Goal: Information Seeking & Learning: Find specific fact

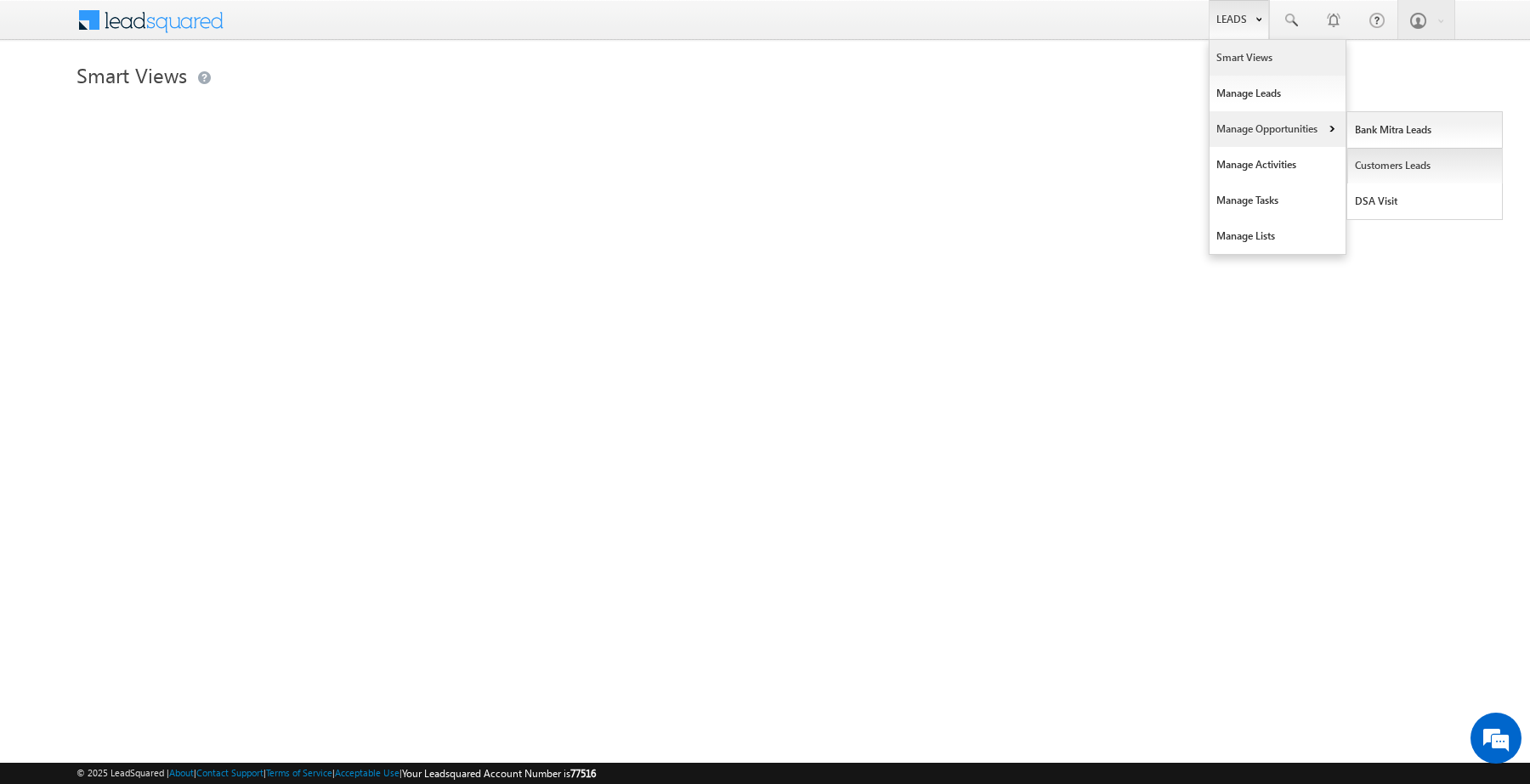
click at [1375, 165] on link "Customers Leads" at bounding box center [1425, 165] width 156 height 36
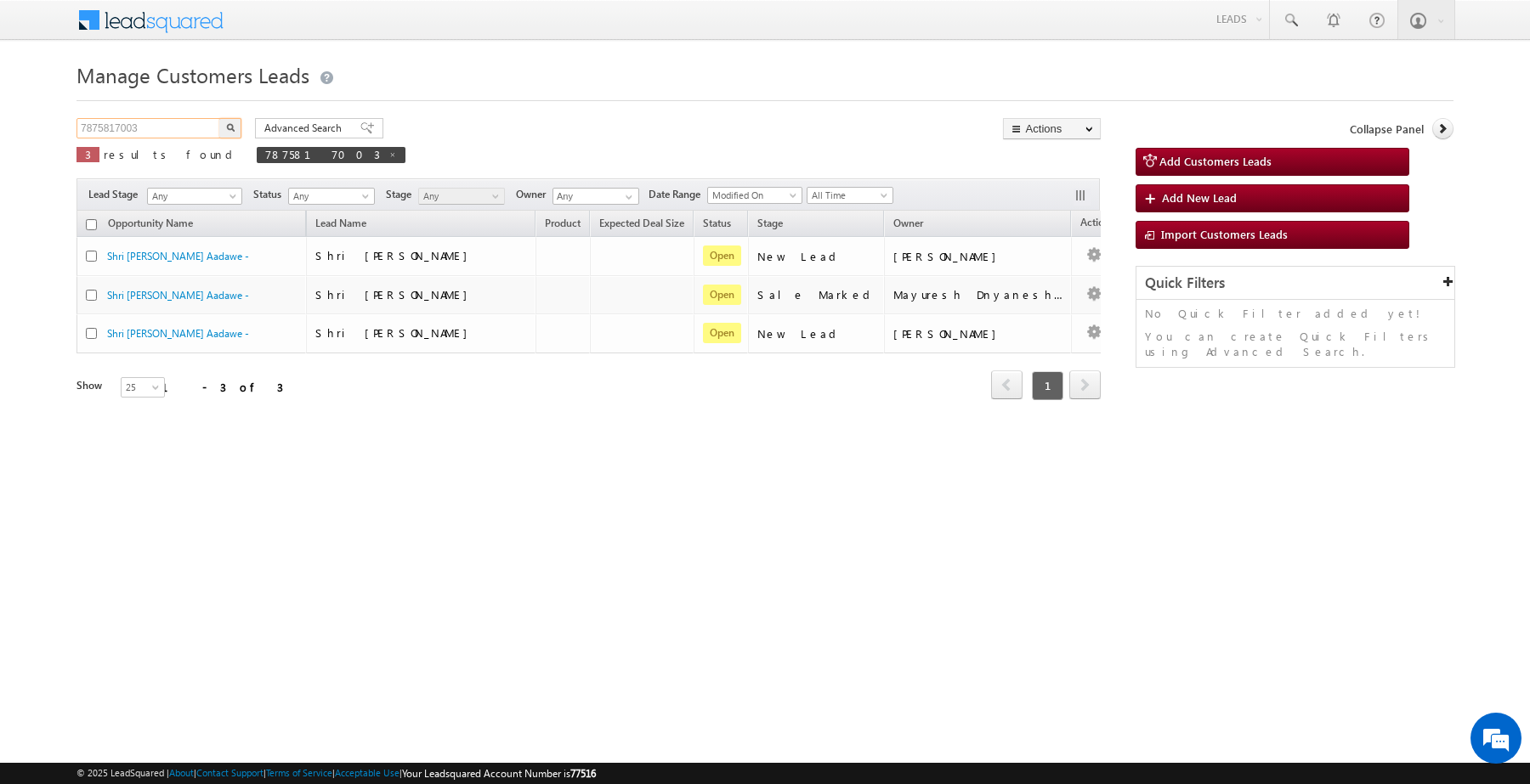
click at [183, 132] on input "7875817003" at bounding box center [149, 128] width 146 height 21
paste input "[PERSON_NAME]"
type input "[PERSON_NAME]"
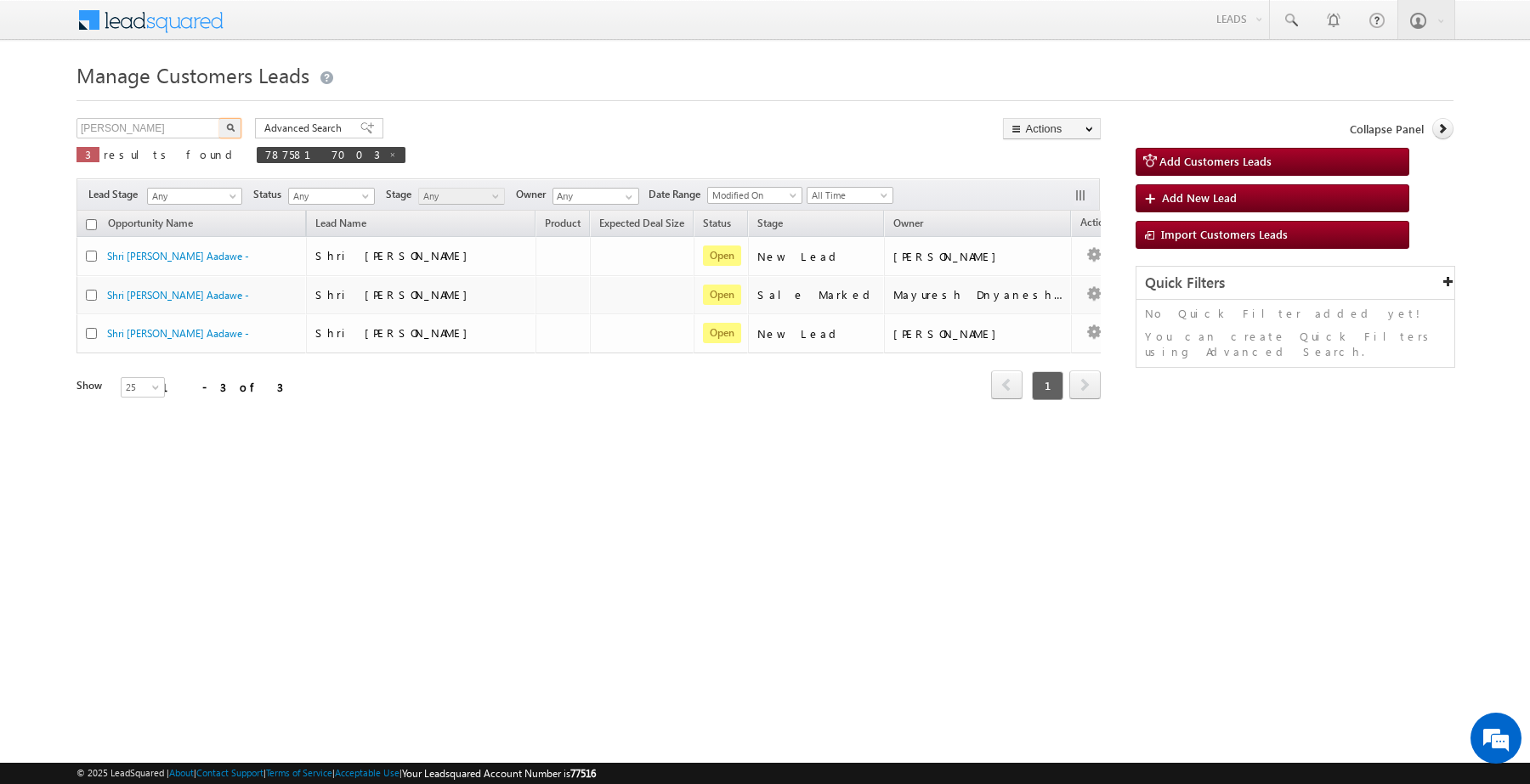
click at [219, 118] on button "button" at bounding box center [230, 128] width 22 height 21
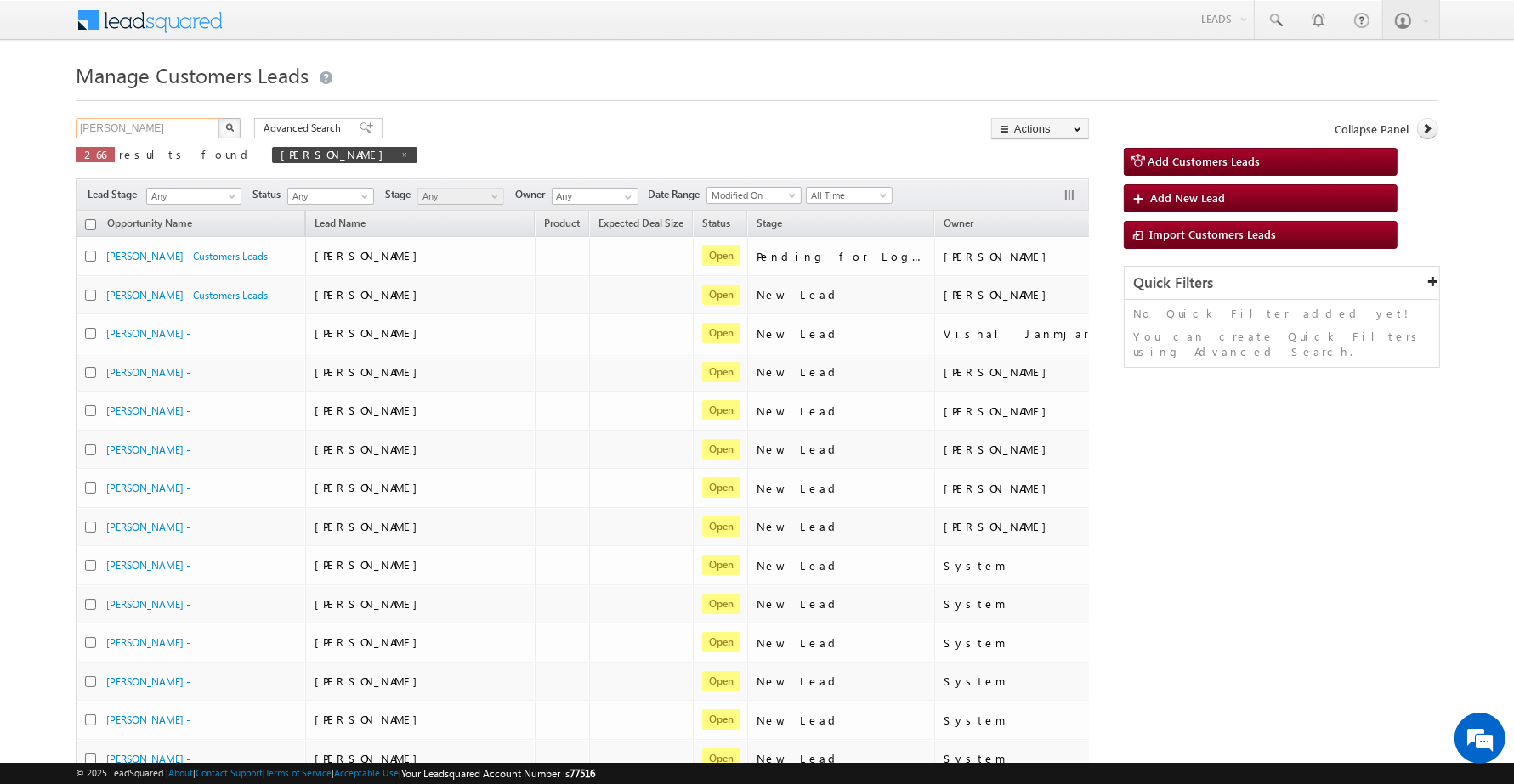
click at [197, 133] on input "[PERSON_NAME]" at bounding box center [148, 128] width 146 height 21
paste input "9754595652"
click at [197, 133] on input "DEVENDER 9754595652" at bounding box center [148, 128] width 146 height 21
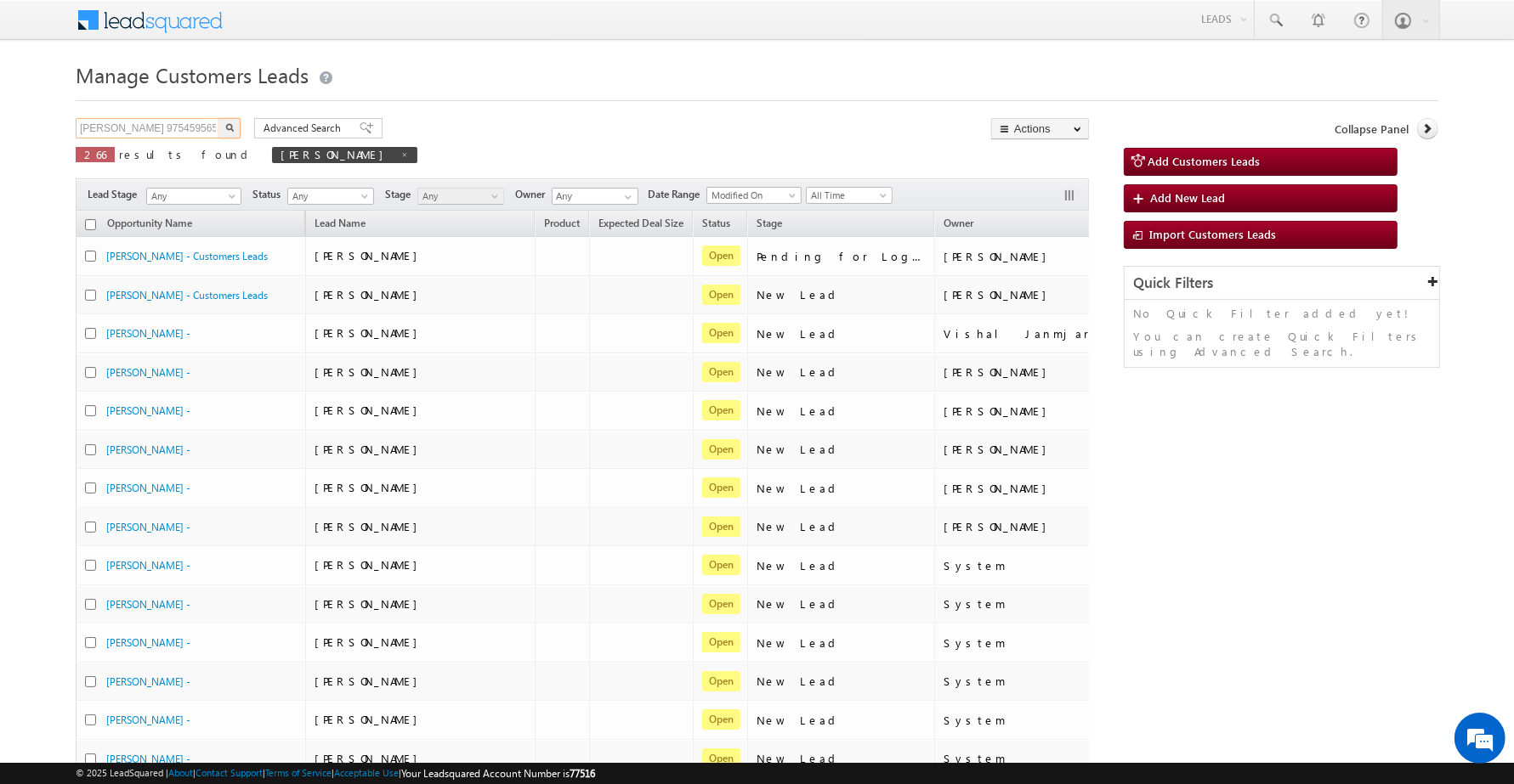
click at [197, 133] on input "DEVENDER 9754595652" at bounding box center [148, 128] width 146 height 21
paste input "text"
click at [197, 133] on input "DEVENDER 9754595652" at bounding box center [148, 128] width 146 height 21
type input "9754595652"
click at [219, 118] on button "button" at bounding box center [229, 128] width 22 height 21
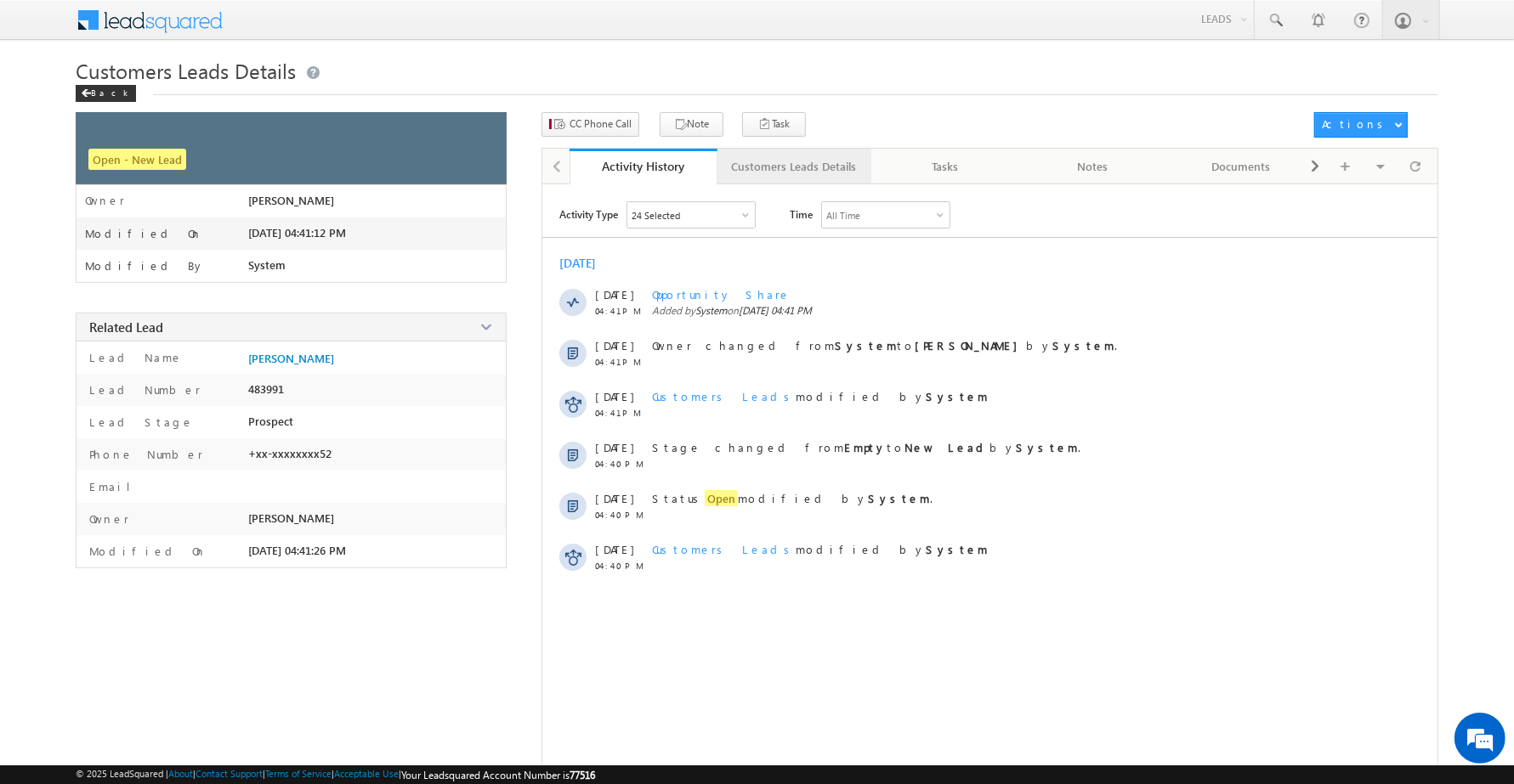
click at [846, 171] on div "Customers Leads Details" at bounding box center [793, 166] width 125 height 21
